Goal: Transaction & Acquisition: Purchase product/service

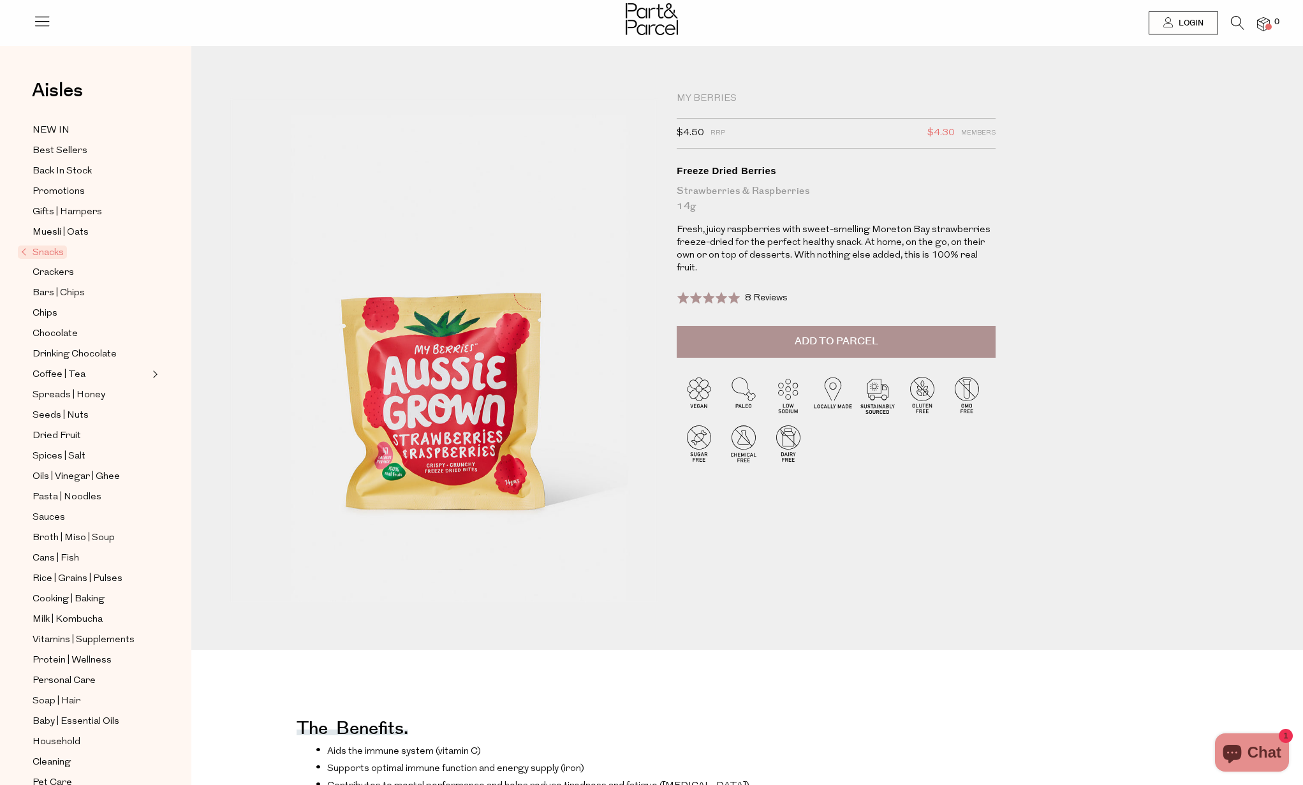
click at [765, 326] on button "Add to Parcel" at bounding box center [836, 342] width 319 height 32
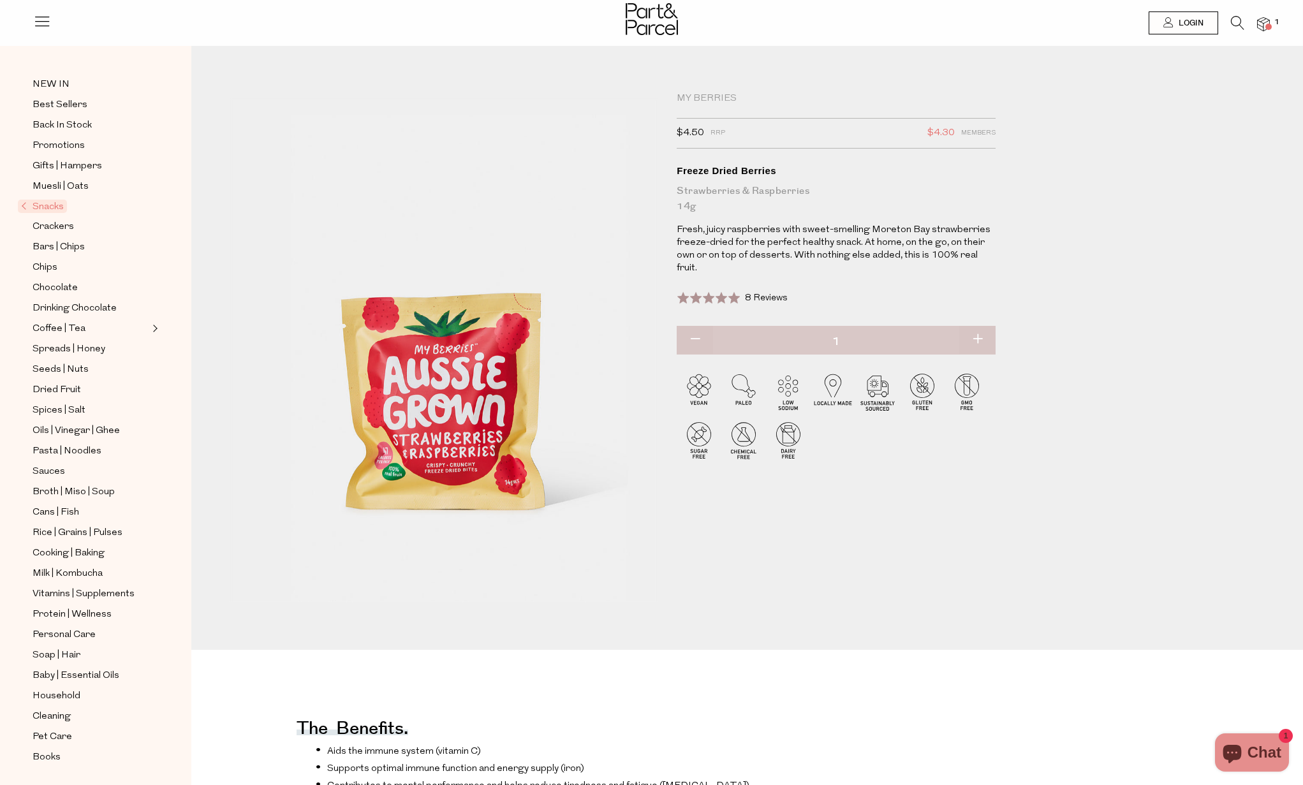
scroll to position [47, 0]
click at [114, 675] on span "Baby | Essential Oils" at bounding box center [76, 675] width 87 height 15
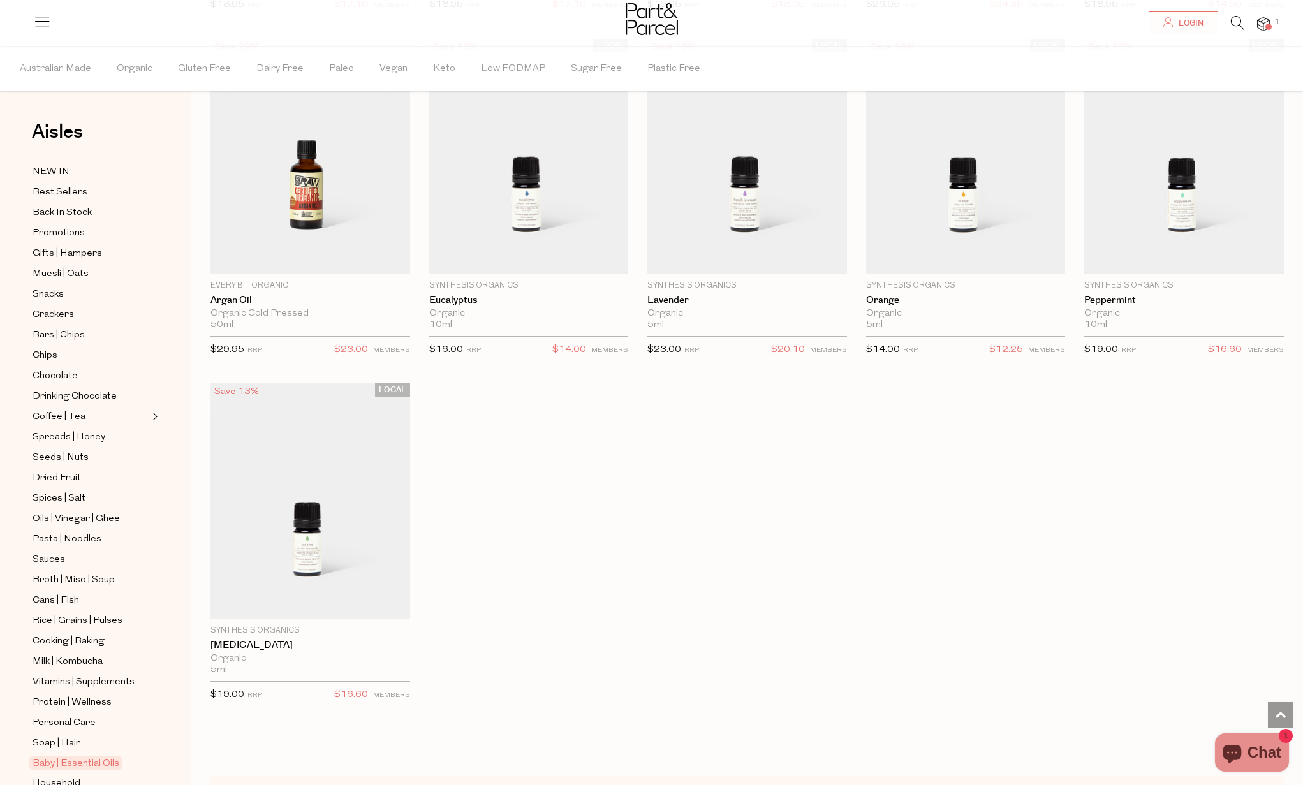
scroll to position [820, 0]
click at [77, 476] on span "Dried Fruit" at bounding box center [57, 478] width 48 height 15
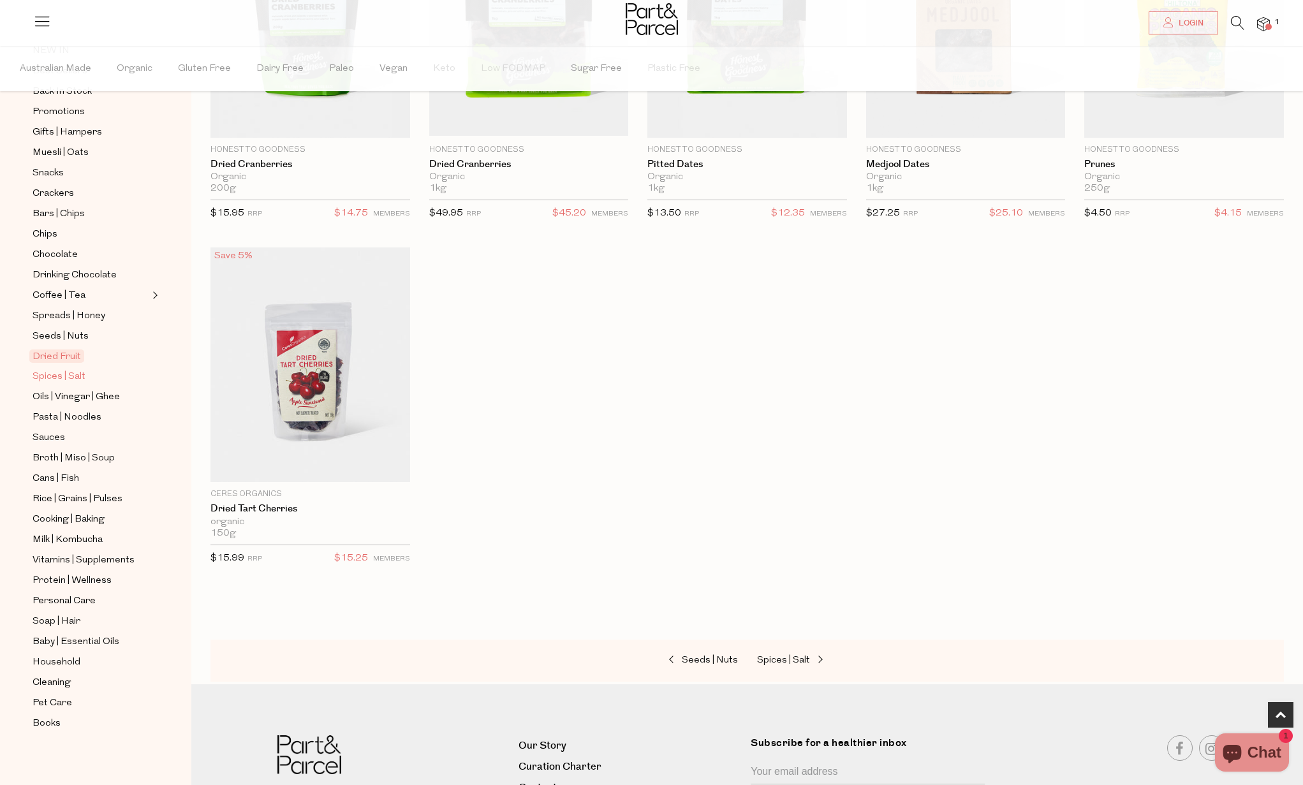
scroll to position [123, 0]
click at [98, 492] on span "Rice | Grains | Pulses" at bounding box center [78, 497] width 90 height 15
